Goal: Information Seeking & Learning: Understand process/instructions

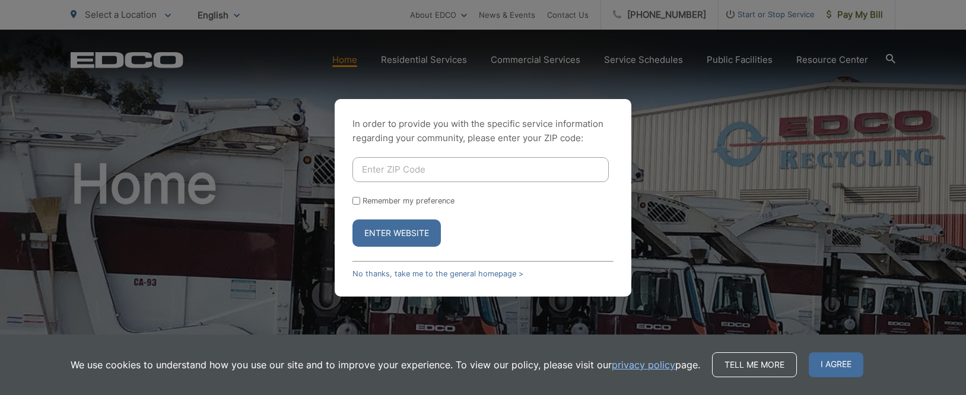
click at [368, 168] on input "Enter ZIP Code" at bounding box center [480, 169] width 256 height 25
type input "90275"
click at [401, 232] on button "Enter Website" at bounding box center [396, 232] width 88 height 27
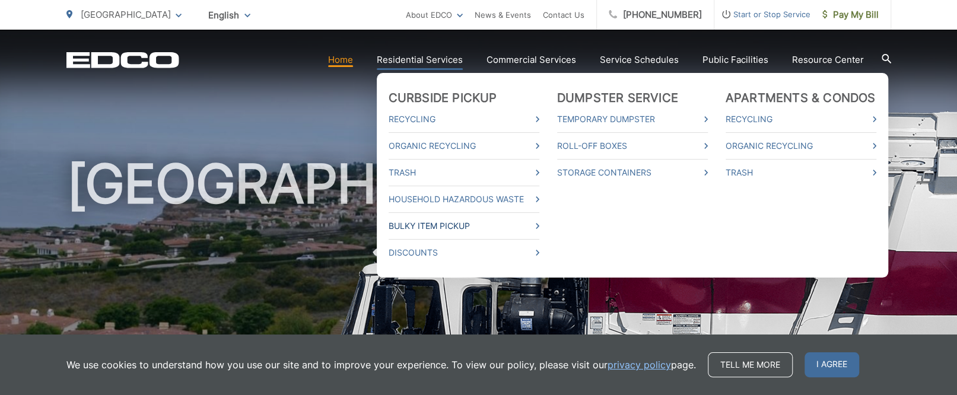
click at [539, 224] on icon at bounding box center [538, 226] width 4 height 6
